Goal: Information Seeking & Learning: Learn about a topic

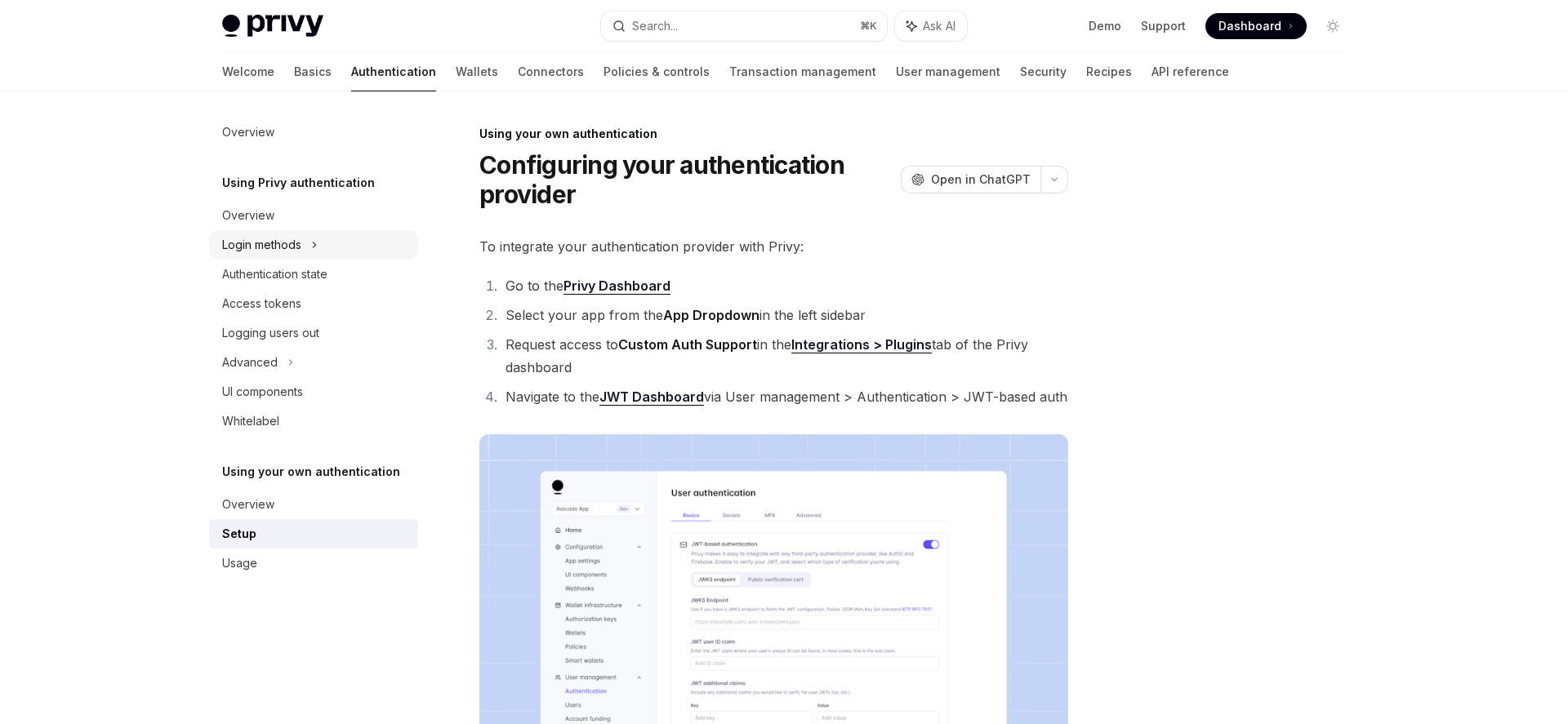
click at [313, 244] on icon at bounding box center [315, 244] width 7 height 20
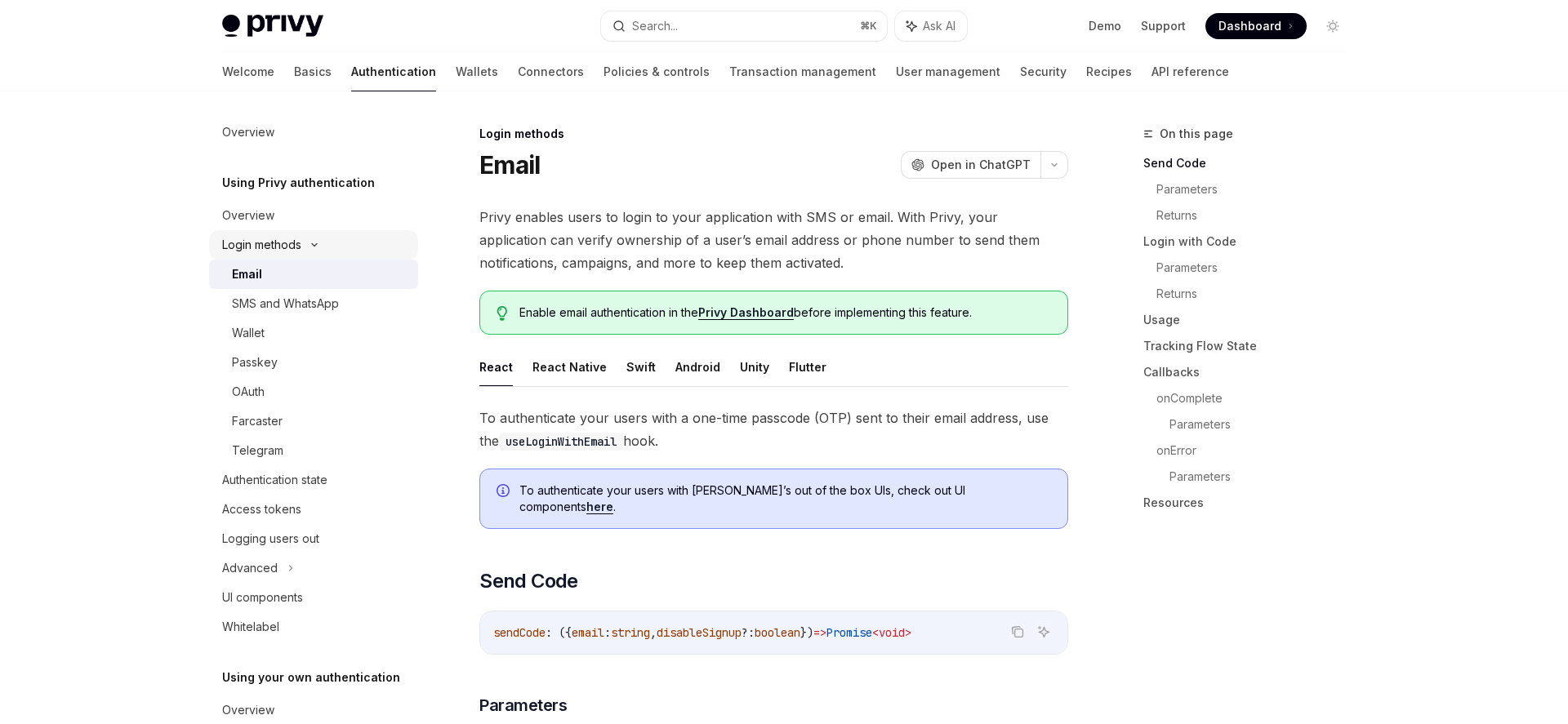
click at [318, 243] on icon at bounding box center [314, 245] width 20 height 7
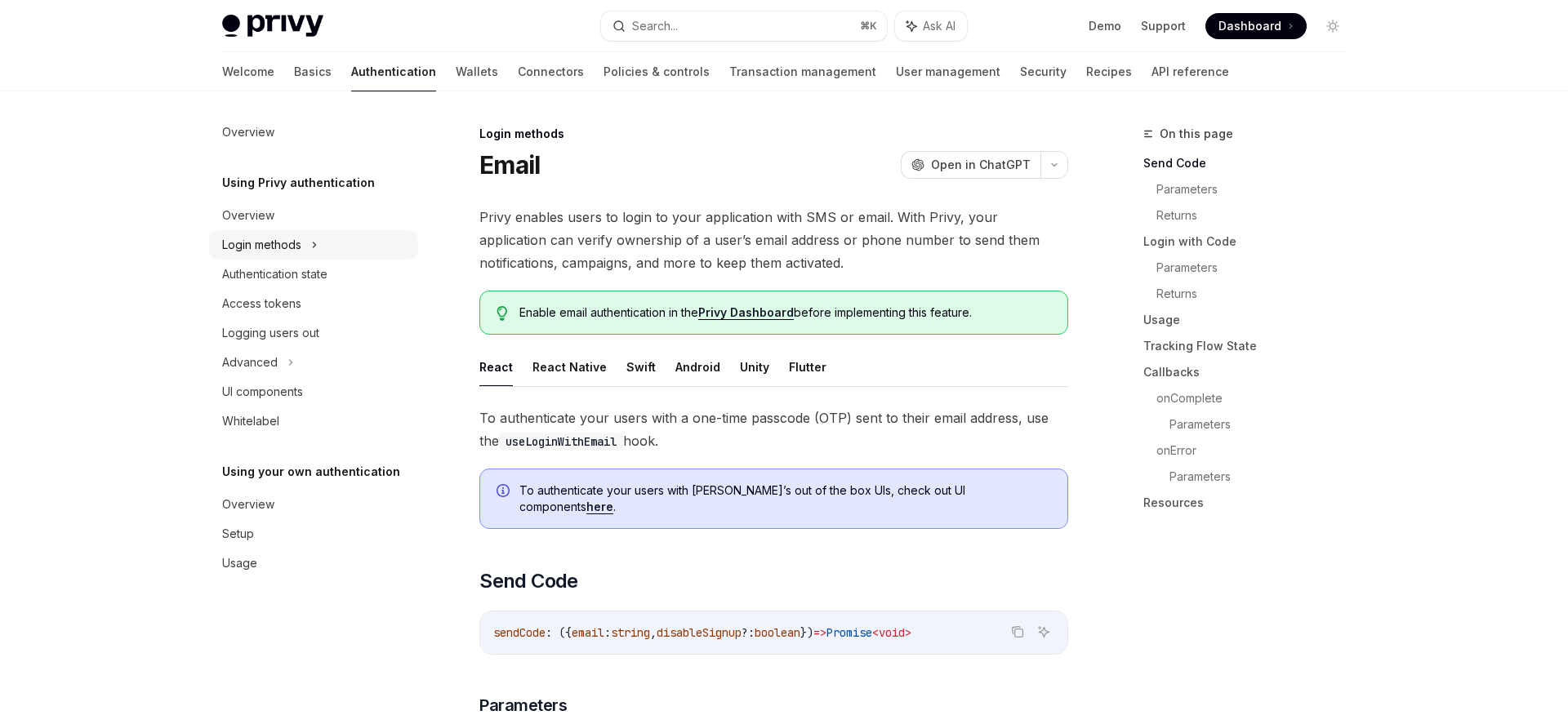
click at [318, 243] on div "Login methods" at bounding box center [313, 245] width 209 height 29
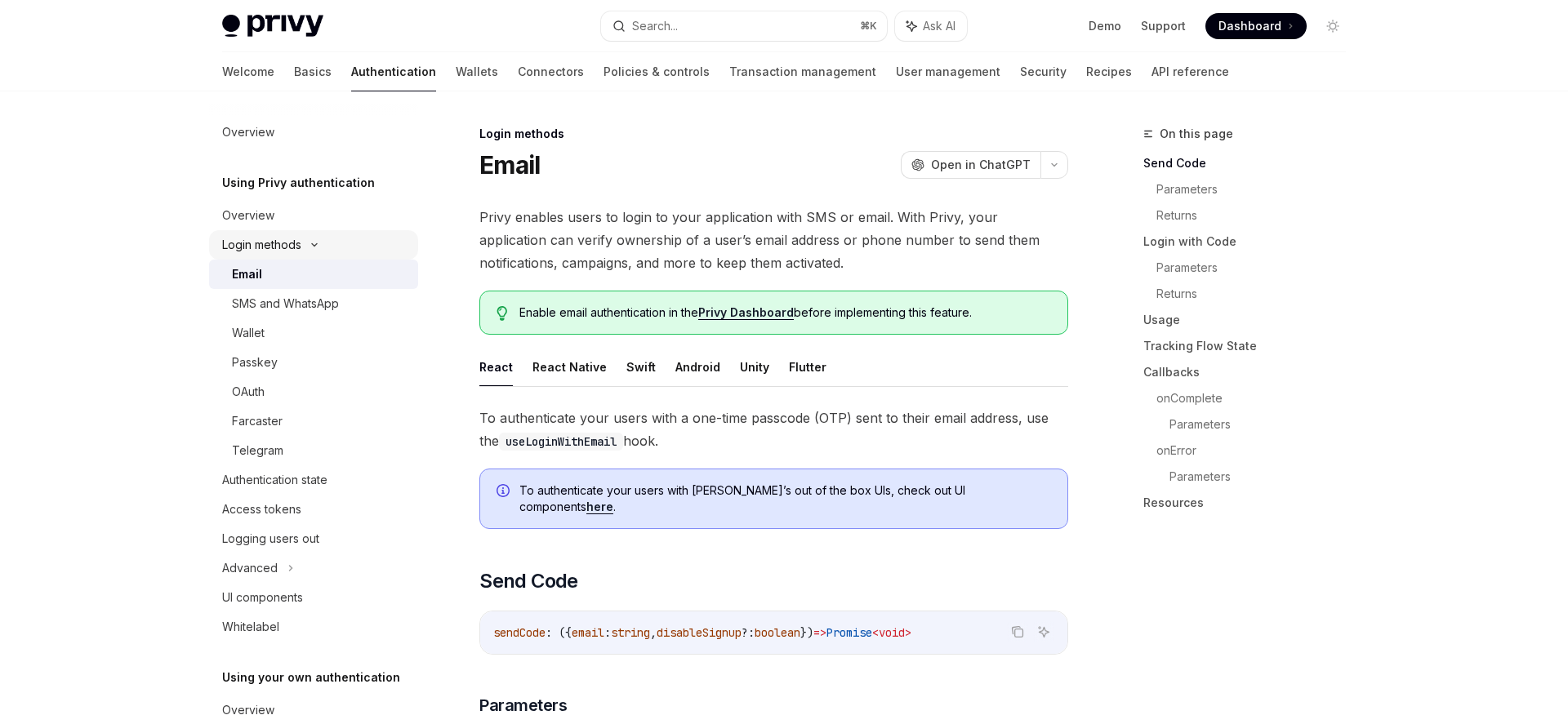
click at [318, 243] on icon at bounding box center [314, 245] width 20 height 7
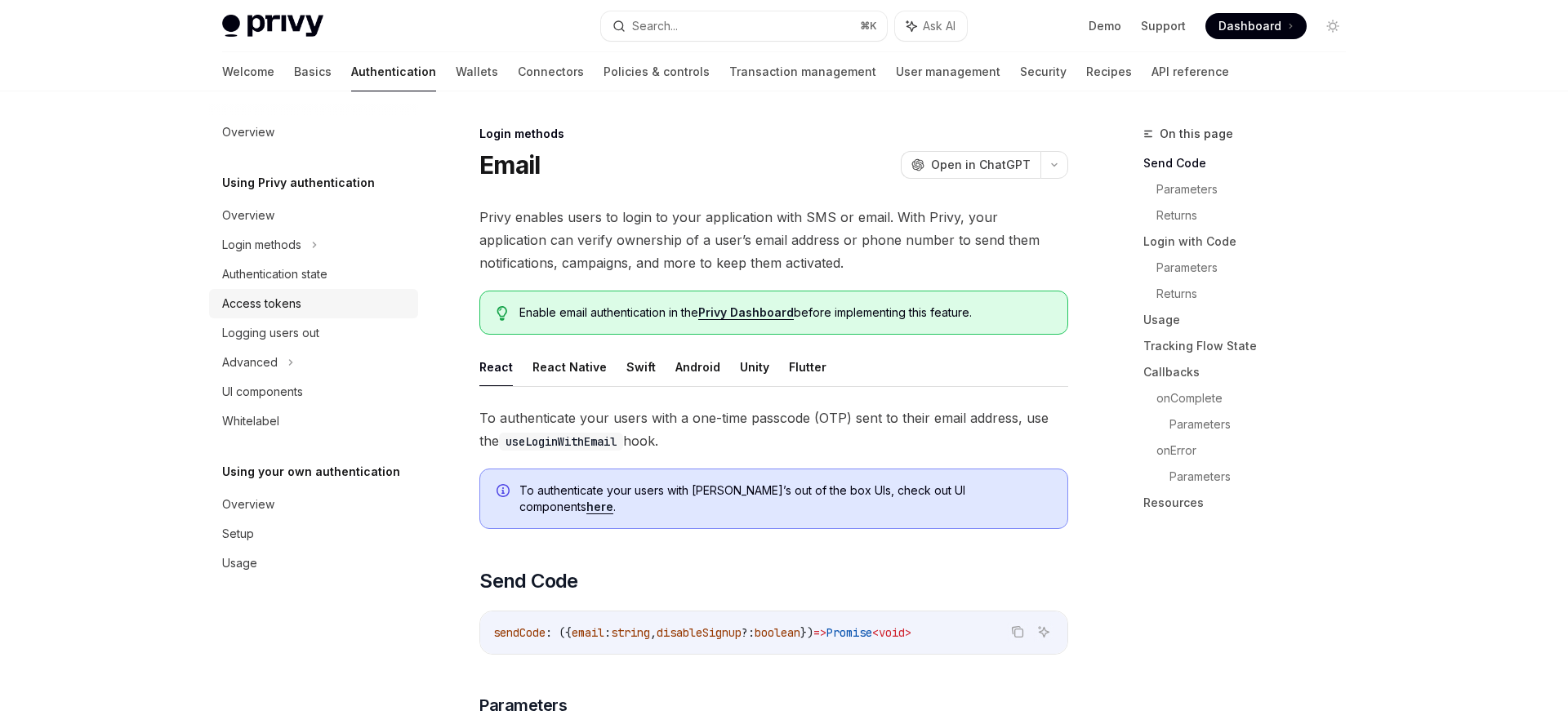
click at [286, 307] on div "Access tokens" at bounding box center [261, 304] width 79 height 20
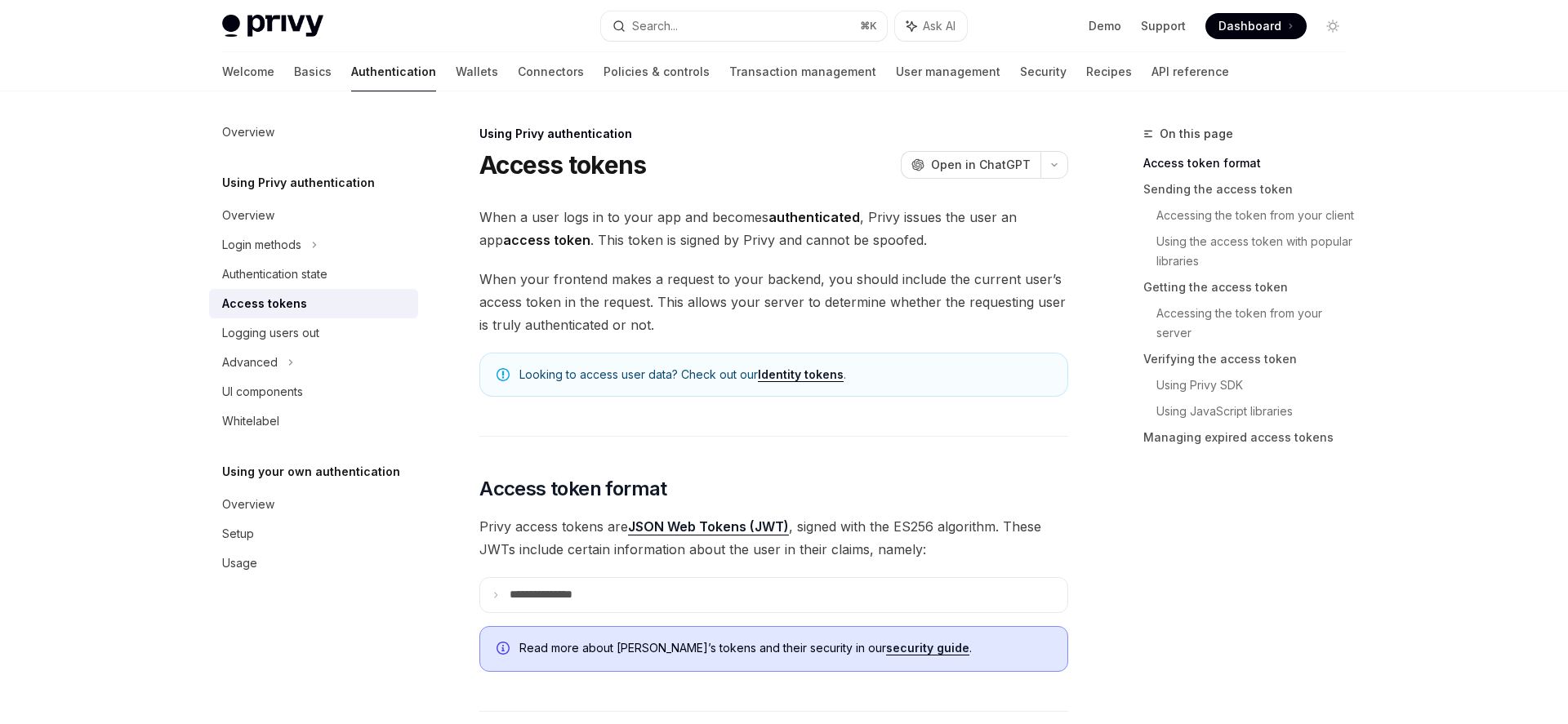
scroll to position [34, 0]
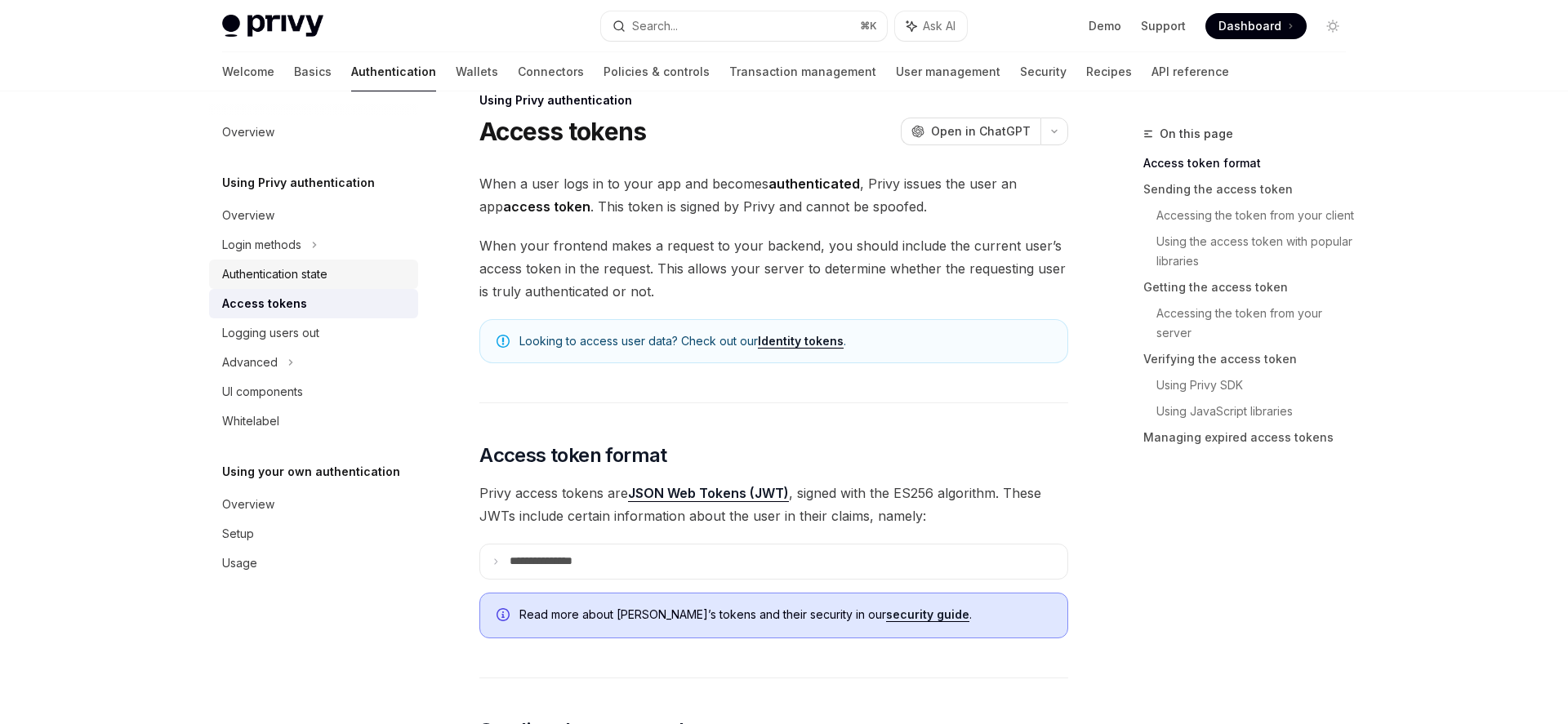
click at [316, 277] on div "Authentication state" at bounding box center [274, 274] width 106 height 20
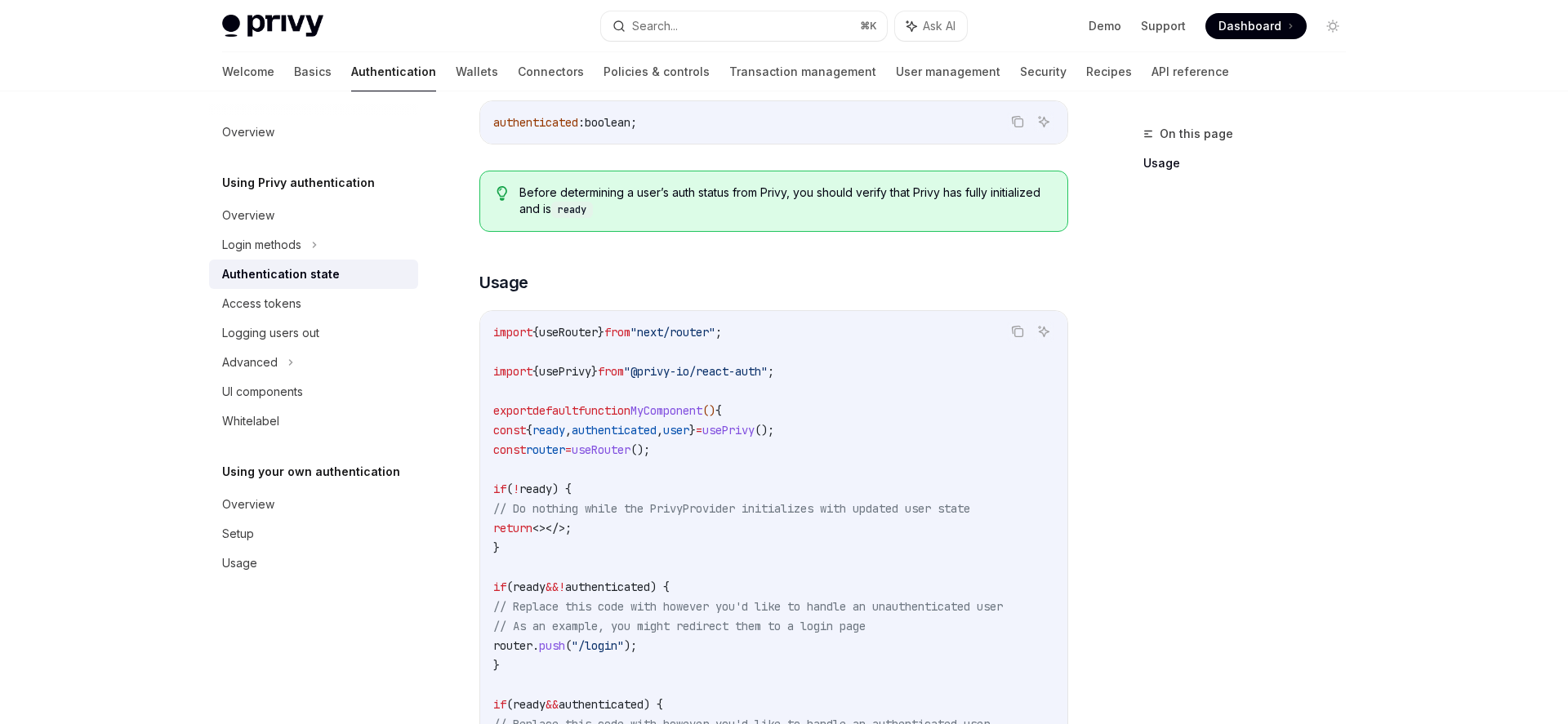
scroll to position [667, 0]
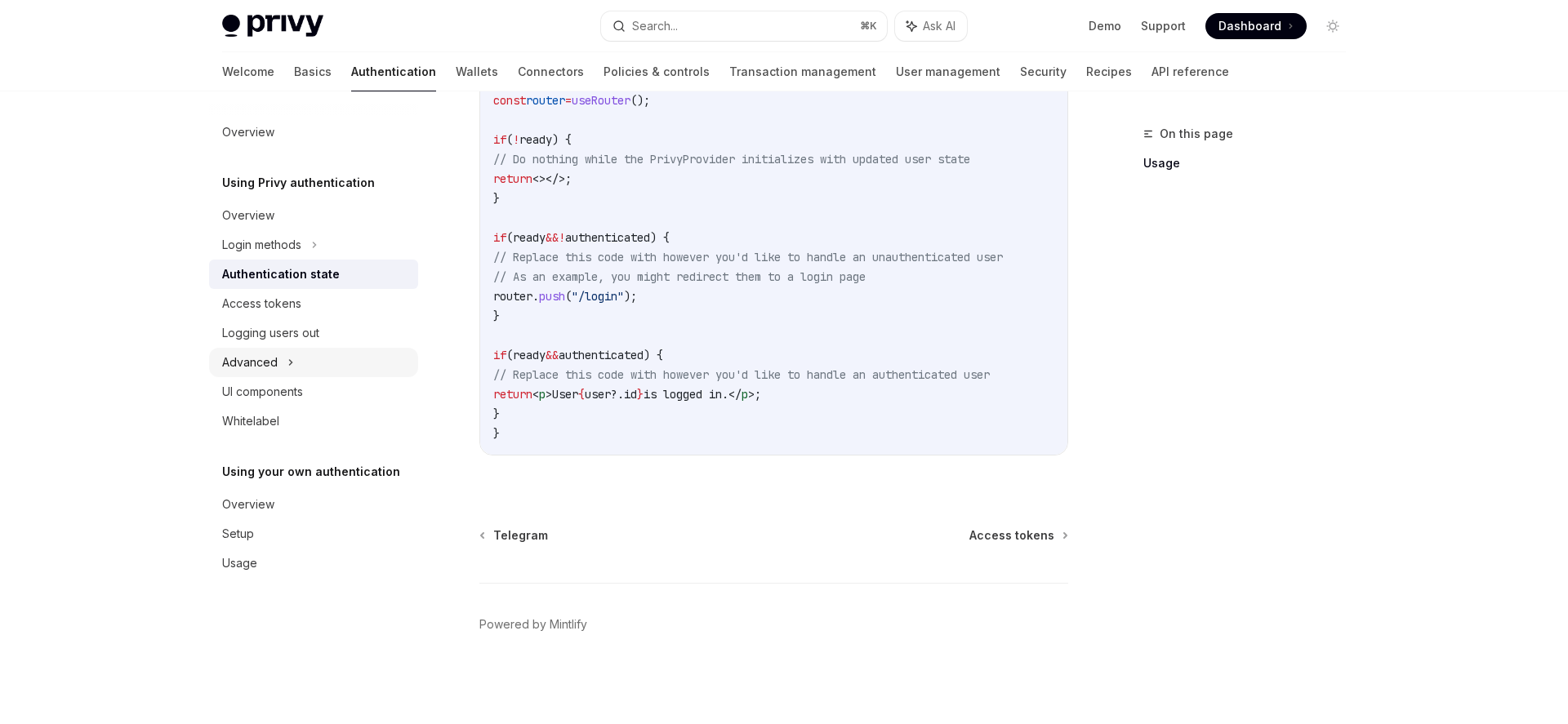
click at [292, 359] on icon at bounding box center [291, 362] width 7 height 20
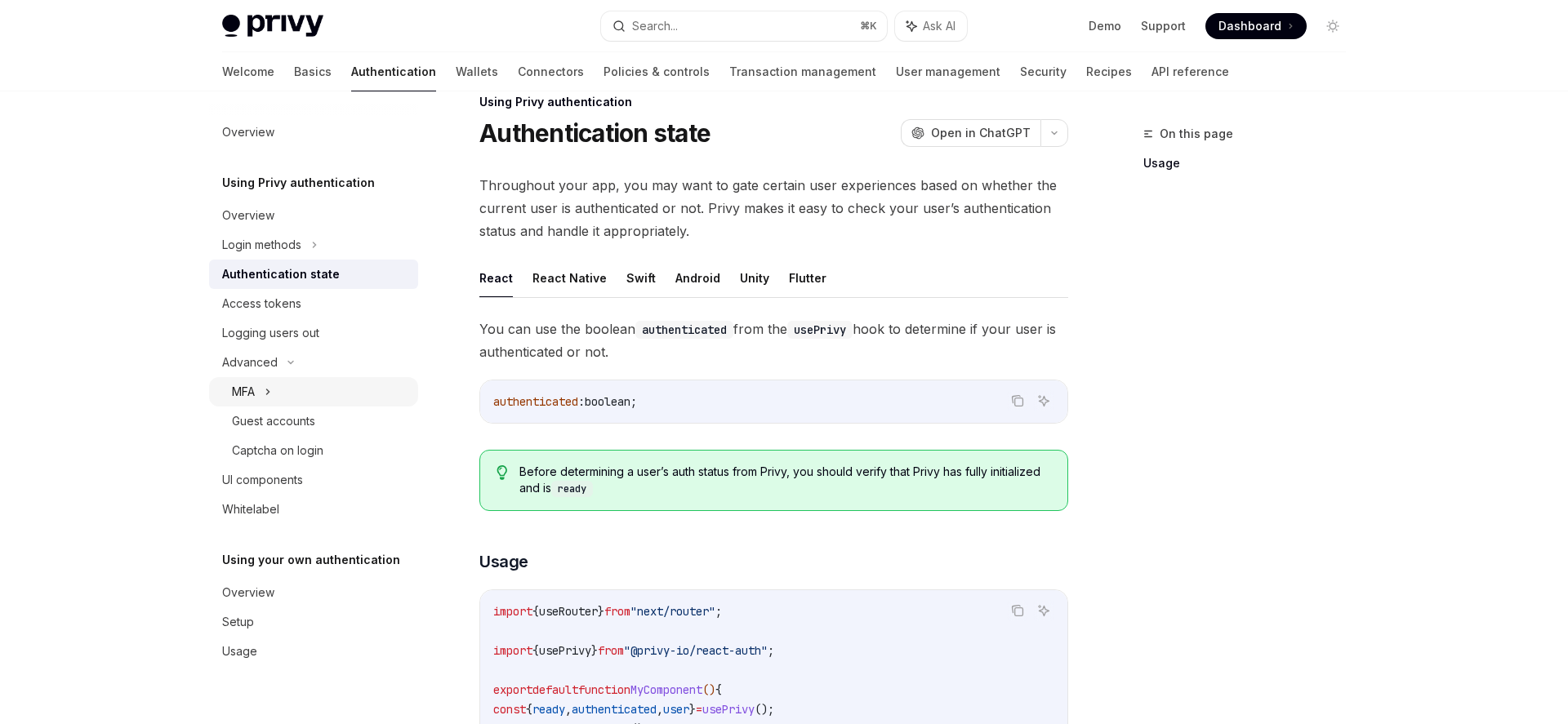
scroll to position [33, 0]
click at [1135, 365] on div "On this page Usage" at bounding box center [1235, 424] width 249 height 600
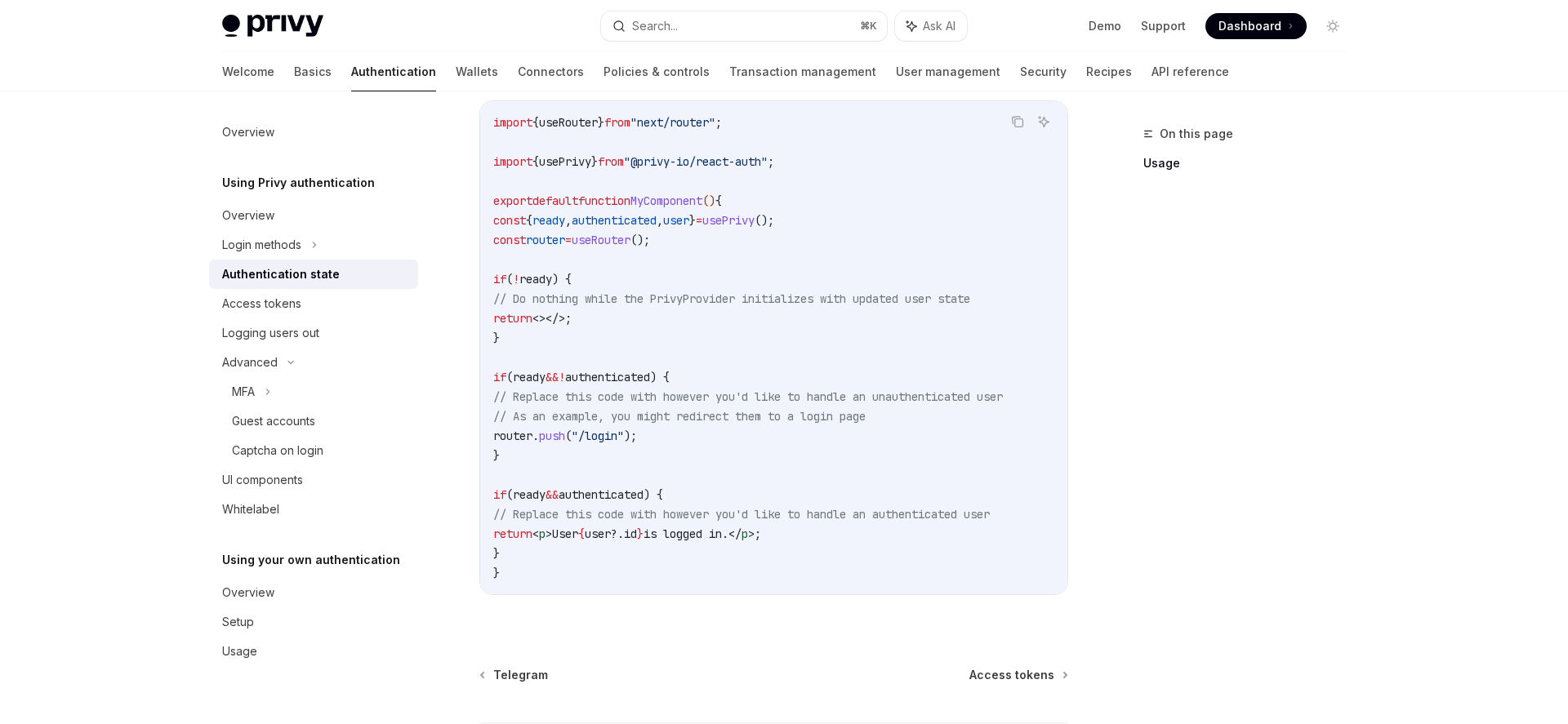
scroll to position [667, 0]
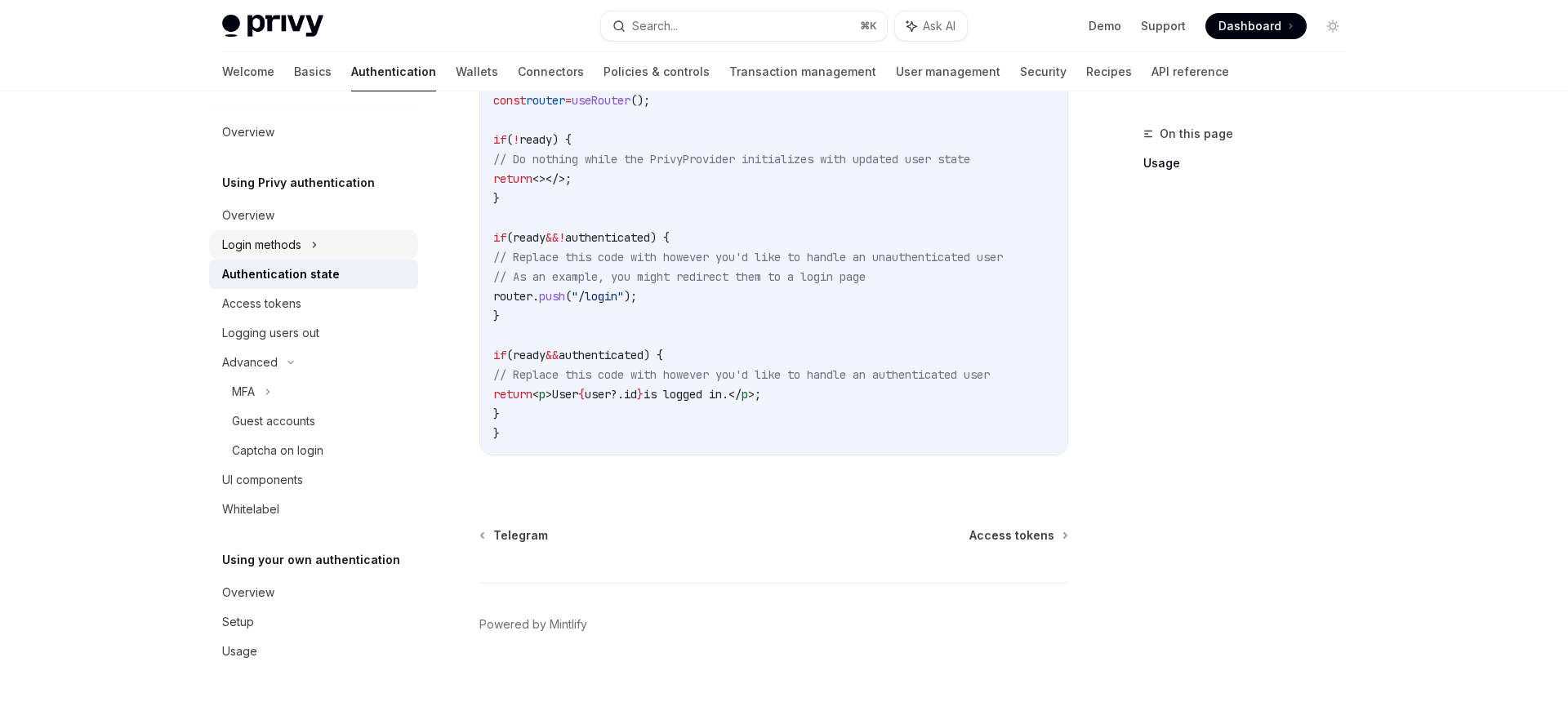
click at [331, 257] on div "Login methods" at bounding box center [313, 245] width 209 height 29
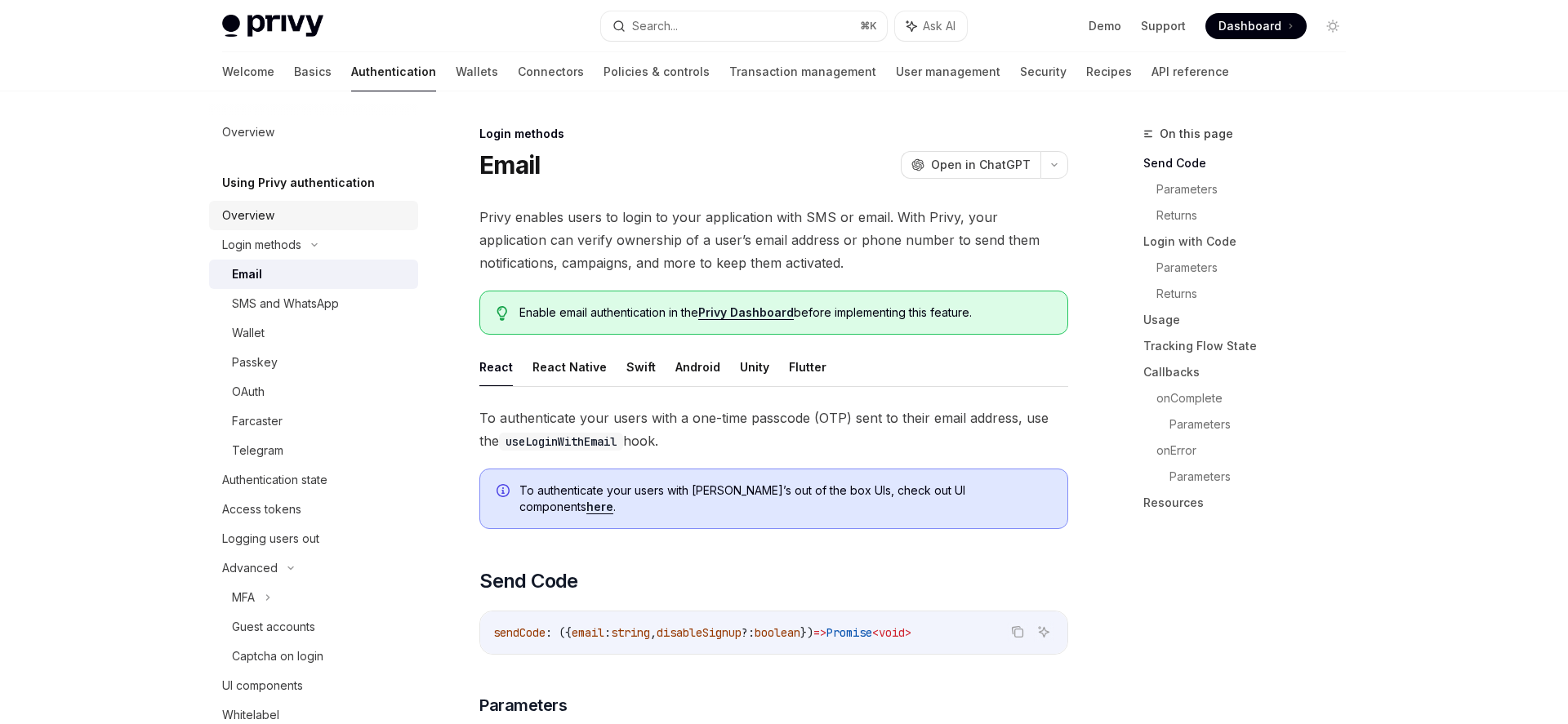
click at [318, 229] on link "Overview" at bounding box center [313, 216] width 209 height 29
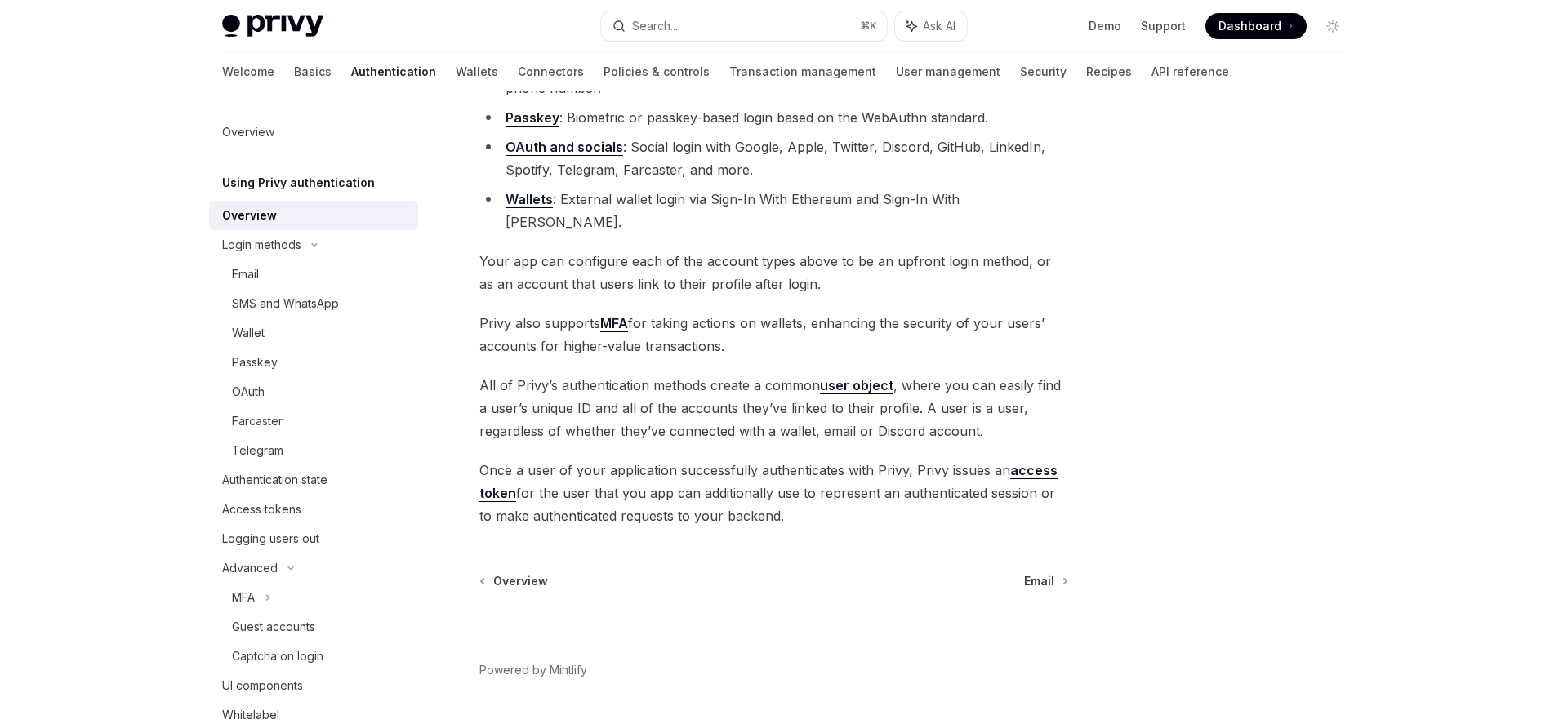
scroll to position [243, 0]
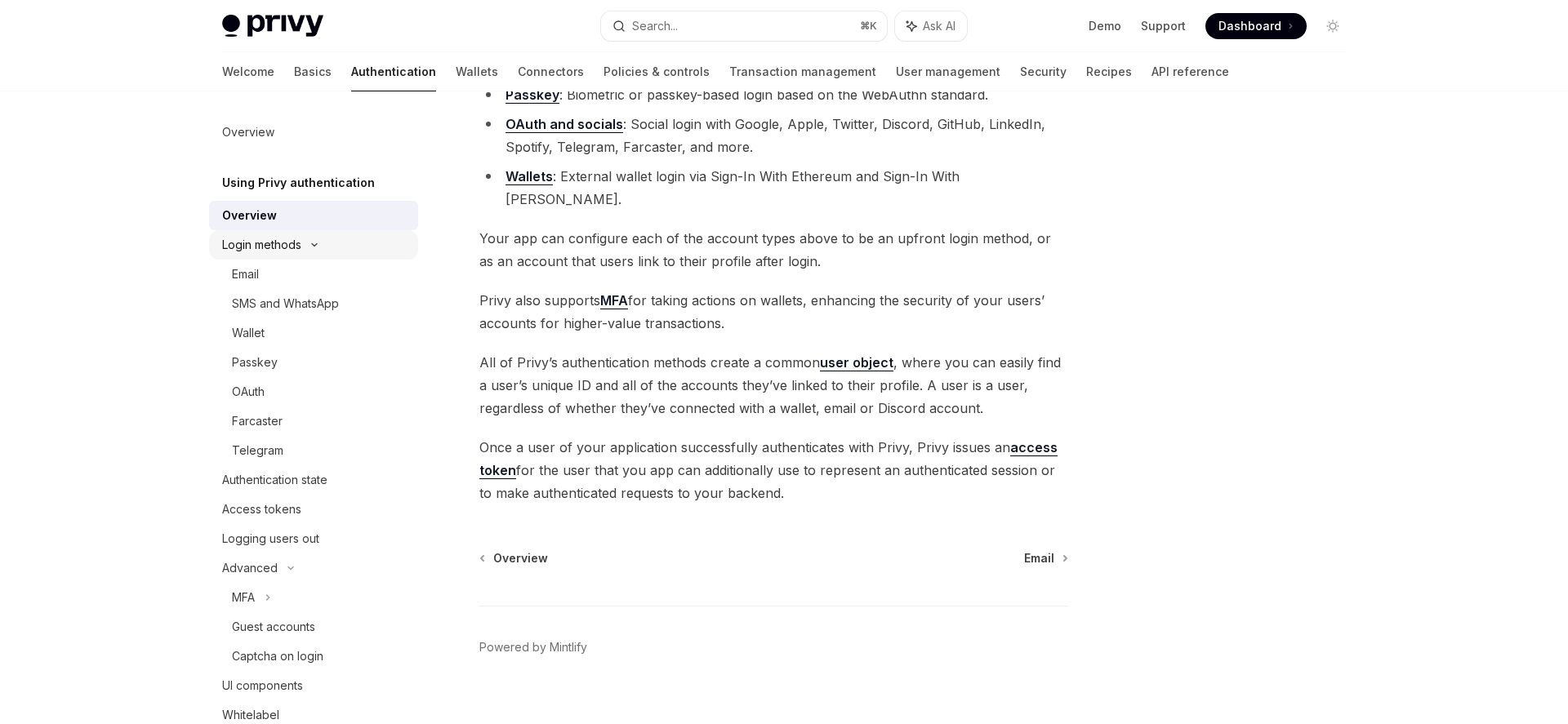
click at [317, 255] on div "Login methods" at bounding box center [313, 245] width 209 height 29
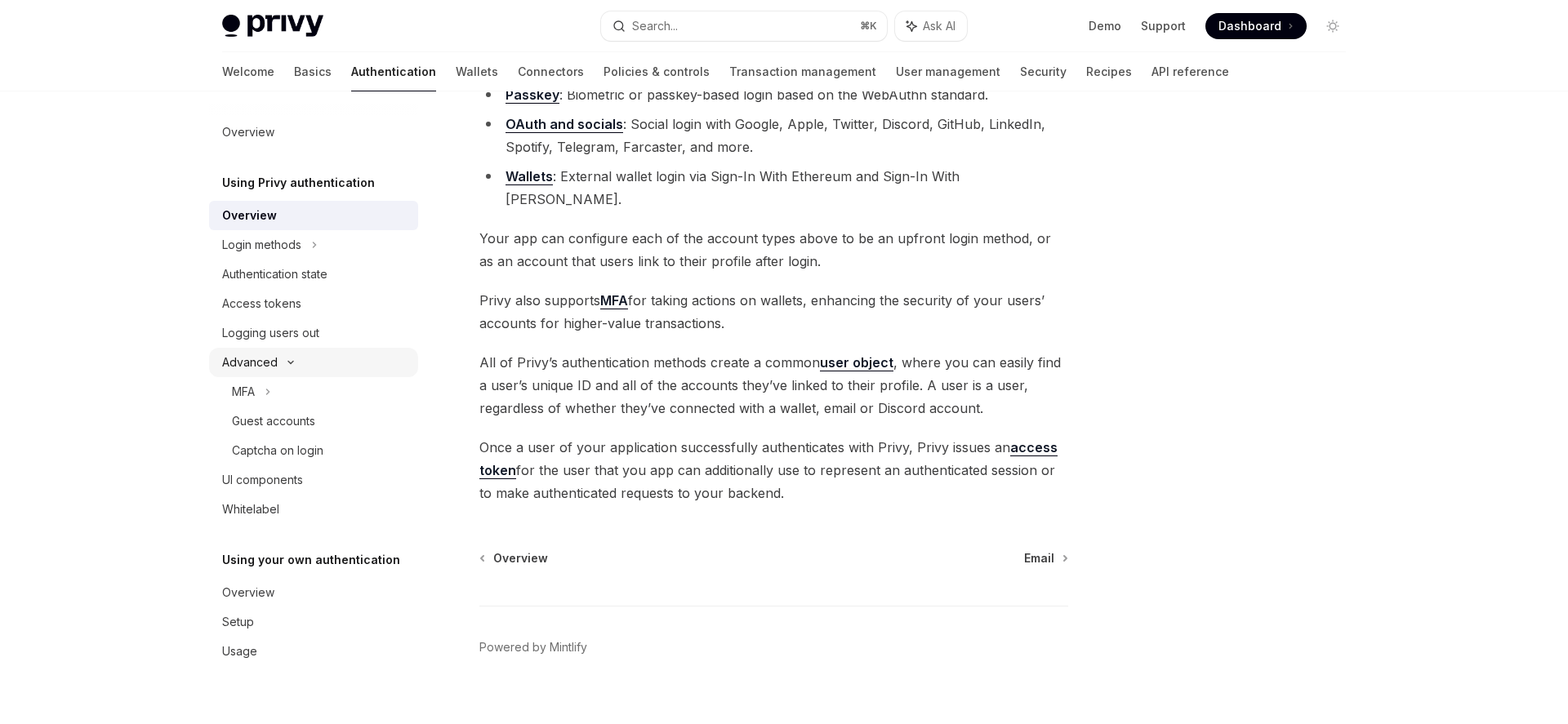
click at [292, 366] on div "Advanced" at bounding box center [313, 363] width 209 height 29
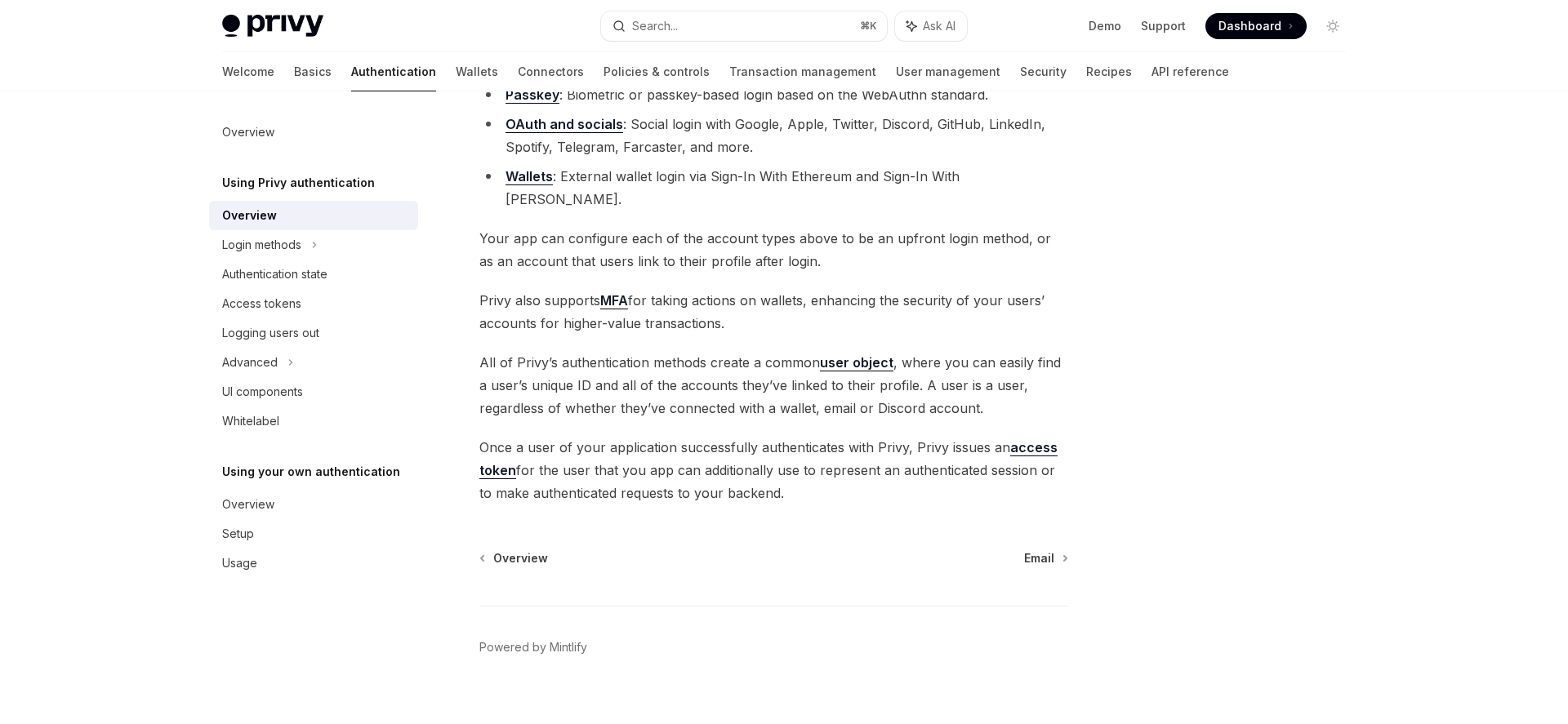
click at [1150, 434] on div at bounding box center [1235, 424] width 249 height 600
type textarea "*"
